Goal: Task Accomplishment & Management: Complete application form

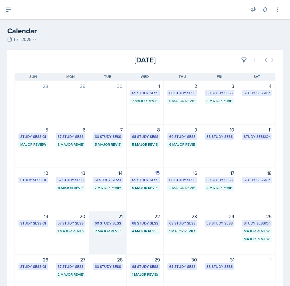
click at [107, 234] on div "21 60 Study Sessions 2 Major Review Sessions" at bounding box center [107, 233] width 37 height 44
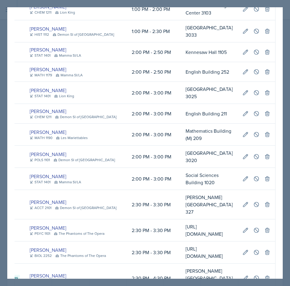
scroll to position [0, 212]
click at [253, 94] on icon at bounding box center [256, 93] width 6 height 6
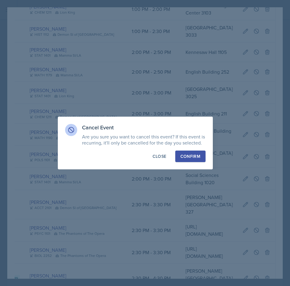
click at [193, 155] on div "Confirm" at bounding box center [190, 156] width 20 height 6
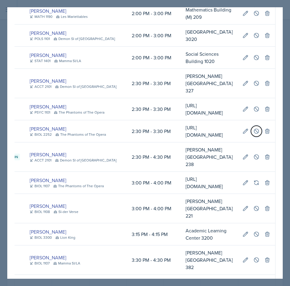
click at [253, 136] on button at bounding box center [256, 131] width 11 height 11
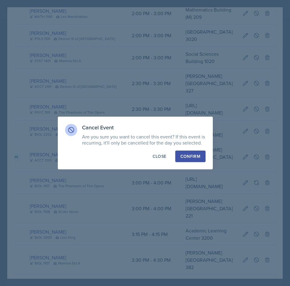
drag, startPoint x: 194, startPoint y: 158, endPoint x: 191, endPoint y: 157, distance: 3.8
click at [192, 158] on div "Confirm" at bounding box center [190, 156] width 20 height 6
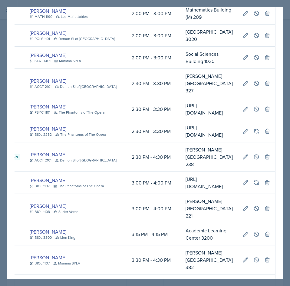
click at [286, 52] on div at bounding box center [145, 143] width 290 height 286
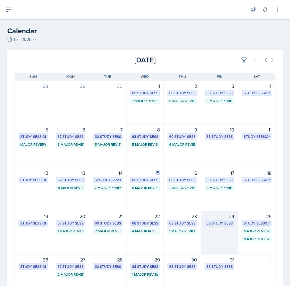
click at [202, 227] on div "24 38 Study Sessions" at bounding box center [219, 233] width 37 height 44
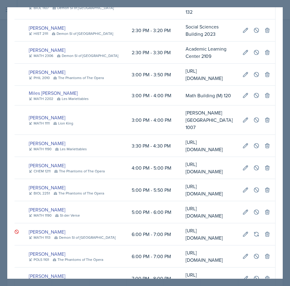
click at [286, 123] on div at bounding box center [145, 143] width 290 height 286
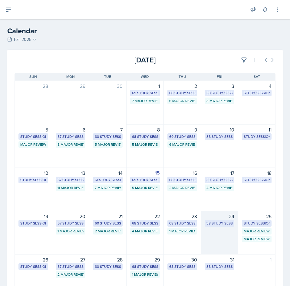
click at [215, 232] on div "24 38 Study Sessions" at bounding box center [219, 233] width 37 height 44
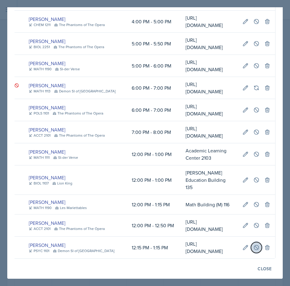
click at [251, 242] on button at bounding box center [256, 247] width 11 height 11
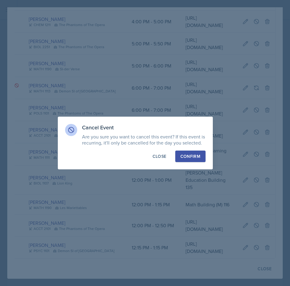
click at [190, 157] on div "Confirm" at bounding box center [190, 156] width 20 height 6
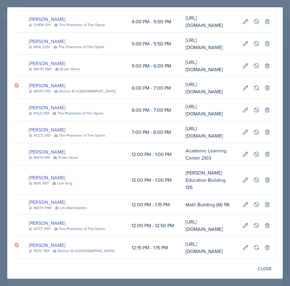
click at [287, 159] on div at bounding box center [145, 143] width 290 height 286
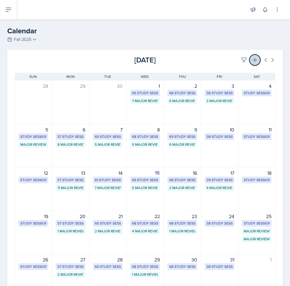
click at [252, 58] on icon at bounding box center [255, 60] width 6 height 6
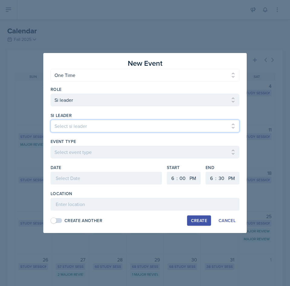
click at [135, 127] on select "Select si leader [PERSON_NAME] [PERSON_NAME] [PERSON_NAME] [PERSON_NAME] [PERSO…" at bounding box center [145, 126] width 189 height 13
select select "a260eafd-bda8-4f81-8702-22762ddf07d8"
click at [51, 120] on select "Select si leader [PERSON_NAME] [PERSON_NAME] [PERSON_NAME] [PERSON_NAME] [PERSO…" at bounding box center [145, 126] width 189 height 13
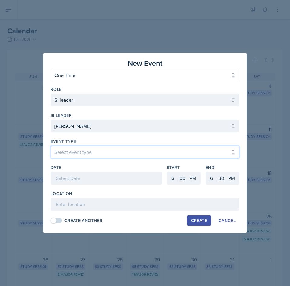
click at [91, 149] on select "Select event type Major Review Session Study Session" at bounding box center [145, 152] width 189 height 13
select select "66bb7cbf-e419-488b-a7ef-f63bc5f9ed04"
click at [51, 146] on select "Select event type Major Review Session Study Session" at bounding box center [145, 152] width 189 height 13
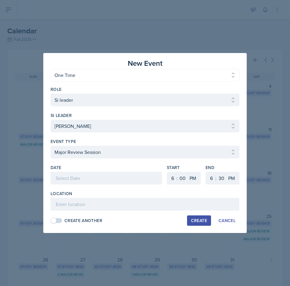
click at [87, 176] on div at bounding box center [106, 178] width 111 height 13
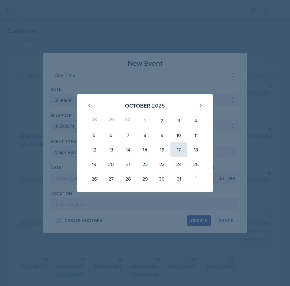
click at [177, 152] on div "17" at bounding box center [178, 149] width 17 height 15
type input "[DATE]"
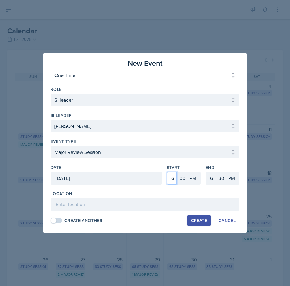
click at [174, 178] on select "1 2 3 4 5 6 7 8 9 10 11 12" at bounding box center [172, 178] width 10 height 13
select select "2"
click at [167, 172] on select "1 2 3 4 5 6 7 8 9 10 11 12" at bounding box center [172, 178] width 10 height 13
click at [209, 182] on select "1 2 3 4 5 6 7 8 9 10 11 12" at bounding box center [211, 178] width 10 height 13
select select "4"
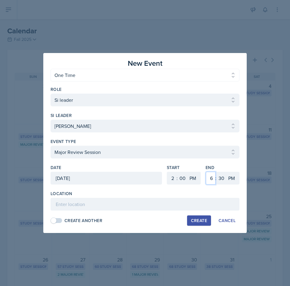
click at [206, 172] on select "1 2 3 4 5 6 7 8 9 10 11 12" at bounding box center [211, 178] width 10 height 13
click at [220, 177] on select "00 05 10 15 20 25 30 35 40 45 50 55" at bounding box center [221, 178] width 10 height 13
select select "0"
click at [216, 172] on select "00 05 10 15 20 25 30 35 40 45 50 55" at bounding box center [221, 178] width 10 height 13
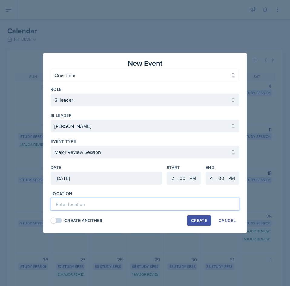
click at [123, 206] on input at bounding box center [145, 204] width 189 height 13
click at [159, 205] on input "Academic Learning Center" at bounding box center [145, 204] width 189 height 13
type input "Academic Learning Center 4201"
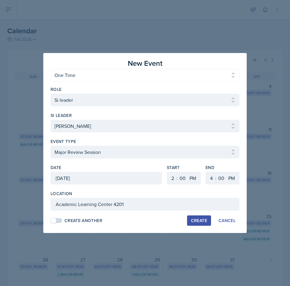
click at [203, 219] on div "Create" at bounding box center [199, 220] width 16 height 5
select select
select select "6"
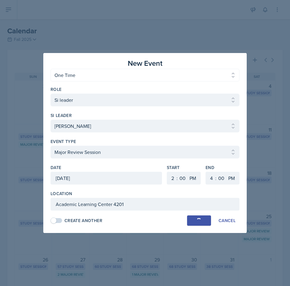
select select "30"
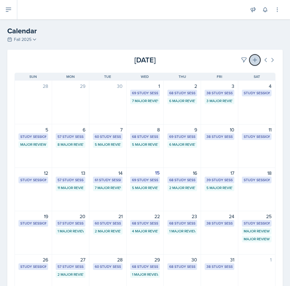
click at [252, 58] on icon at bounding box center [255, 60] width 6 height 6
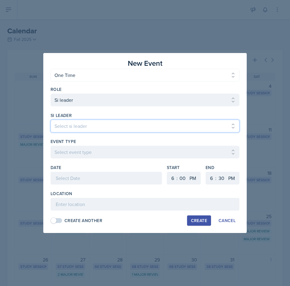
click at [84, 128] on select "Select si leader [PERSON_NAME] [PERSON_NAME] [PERSON_NAME] [PERSON_NAME] [PERSO…" at bounding box center [145, 126] width 189 height 13
select select "313e3cad-ba6f-4b5e-88d4-2bfbef329720"
click at [51, 120] on select "Select si leader [PERSON_NAME] [PERSON_NAME] [PERSON_NAME] [PERSON_NAME] [PERSO…" at bounding box center [145, 126] width 189 height 13
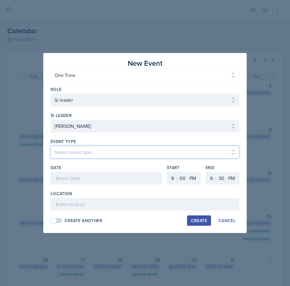
click at [97, 154] on select "Select event type Major Review Session Study Session" at bounding box center [145, 152] width 189 height 13
select select "66bb7cbf-e419-488b-a7ef-f63bc5f9ed04"
click at [51, 146] on select "Select event type Major Review Session Study Session" at bounding box center [145, 152] width 189 height 13
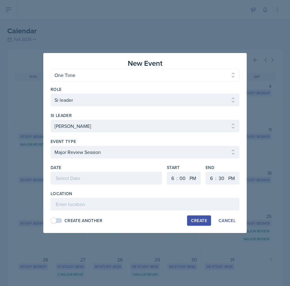
click at [81, 176] on div at bounding box center [106, 178] width 111 height 13
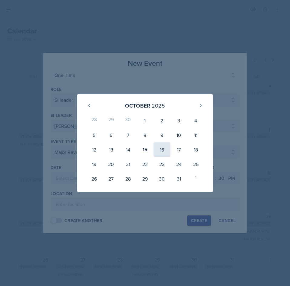
click at [166, 148] on div "16" at bounding box center [161, 149] width 17 height 15
type input "[DATE]"
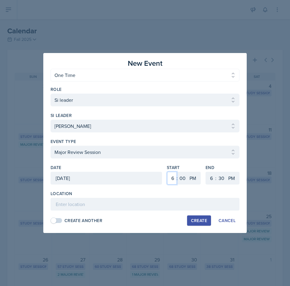
click at [171, 183] on select "1 2 3 4 5 6 7 8 9 10 11 12" at bounding box center [172, 178] width 10 height 13
select select "3"
click at [167, 172] on select "1 2 3 4 5 6 7 8 9 10 11 12" at bounding box center [172, 178] width 10 height 13
click at [183, 179] on select "00 05 10 15 20 25 30 35 40 45 50 55" at bounding box center [183, 178] width 10 height 13
select select "30"
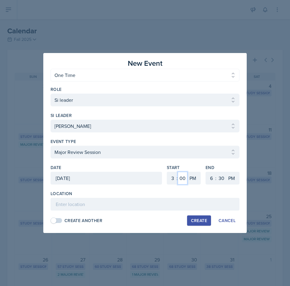
click at [178, 172] on select "00 05 10 15 20 25 30 35 40 45 50 55" at bounding box center [183, 178] width 10 height 13
click at [212, 175] on select "1 2 3 4 5 6 7 8 9 10 11 12" at bounding box center [211, 178] width 10 height 13
select select "4"
click at [206, 172] on select "1 2 3 4 5 6 7 8 9 10 11 12" at bounding box center [211, 178] width 10 height 13
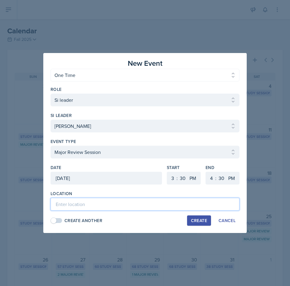
click at [127, 203] on input at bounding box center [145, 204] width 189 height 13
type input "Academic Learning Center 4201"
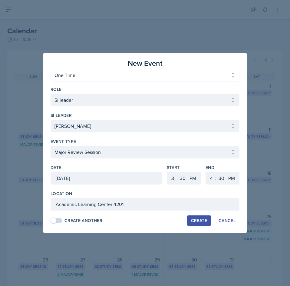
click at [193, 220] on div "Create" at bounding box center [199, 220] width 16 height 5
select select
select select "6"
select select "0"
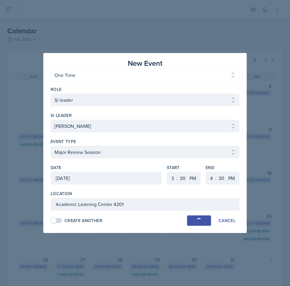
select select "6"
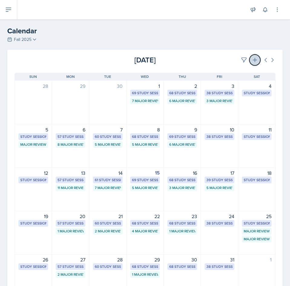
click at [253, 59] on button at bounding box center [254, 59] width 11 height 11
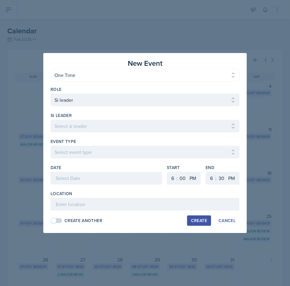
click at [132, 117] on div "si leader" at bounding box center [145, 115] width 189 height 6
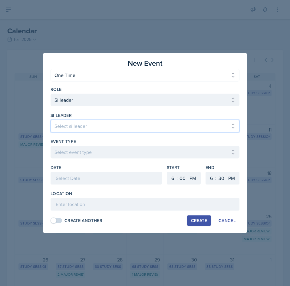
click at [130, 122] on select "Select si leader [PERSON_NAME] [PERSON_NAME] [PERSON_NAME] [PERSON_NAME] [PERSO…" at bounding box center [145, 126] width 189 height 13
select select "a28c9b89-fc56-449c-b3c9-b27073ae0a1e"
click at [51, 120] on select "Select si leader [PERSON_NAME] [PERSON_NAME] [PERSON_NAME] [PERSON_NAME] [PERSO…" at bounding box center [145, 126] width 189 height 13
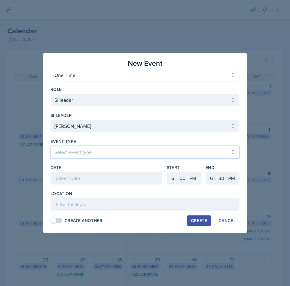
click at [84, 156] on select "Select event type Major Review Session Study Session" at bounding box center [145, 152] width 189 height 13
select select "66bb7cbf-e419-488b-a7ef-f63bc5f9ed04"
click at [51, 146] on select "Select event type Major Review Session Study Session" at bounding box center [145, 152] width 189 height 13
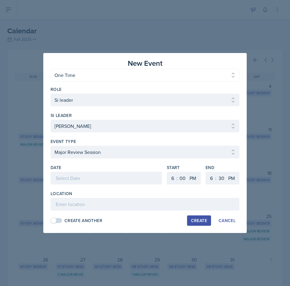
click at [87, 177] on div at bounding box center [106, 178] width 111 height 13
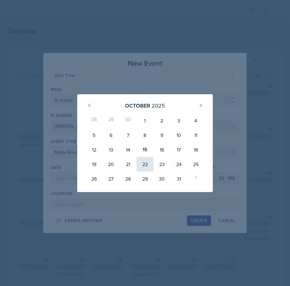
click at [146, 163] on div "22" at bounding box center [144, 164] width 17 height 15
type input "[DATE]"
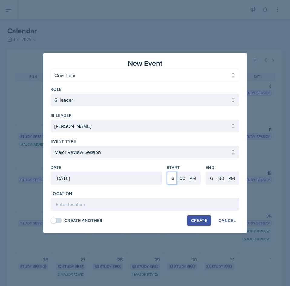
click at [170, 180] on select "1 2 3 4 5 6 7 8 9 10 11 12" at bounding box center [172, 178] width 10 height 13
select select "12"
click at [167, 172] on select "1 2 3 4 5 6 7 8 9 10 11 12" at bounding box center [172, 178] width 10 height 13
click at [211, 176] on select "1 2 3 4 5 6 7 8 9 10 11 12" at bounding box center [211, 178] width 10 height 13
select select "2"
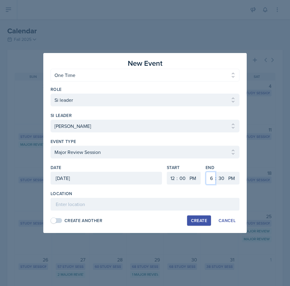
click at [206, 172] on select "1 2 3 4 5 6 7 8 9 10 11 12" at bounding box center [211, 178] width 10 height 13
click at [224, 176] on select "00 05 10 15 20 25 30 35 40 45 50 55" at bounding box center [221, 178] width 10 height 13
select select "0"
click at [216, 172] on select "00 05 10 15 20 25 30 35 40 45 50 55" at bounding box center [221, 178] width 10 height 13
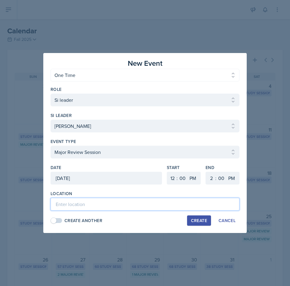
click at [165, 203] on input at bounding box center [145, 204] width 189 height 13
click at [157, 206] on input "Academic Learning Center" at bounding box center [145, 204] width 189 height 13
type input "Academic Learning Center 5104"
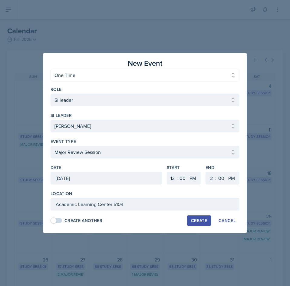
click at [193, 220] on div "Create" at bounding box center [199, 220] width 16 height 5
select select
select select "6"
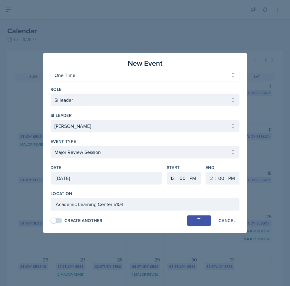
select select "30"
